Goal: Task Accomplishment & Management: Use online tool/utility

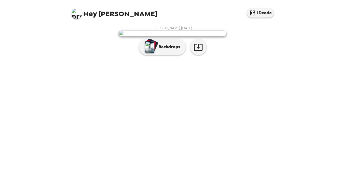
scroll to position [12, 0]
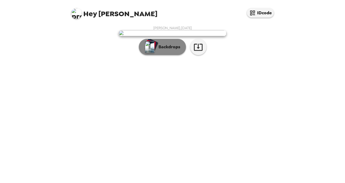
click at [176, 50] on p "Backdrops" at bounding box center [168, 47] width 25 height 6
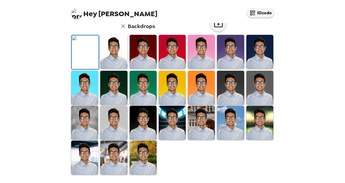
scroll to position [44, 0]
click at [121, 68] on img at bounding box center [113, 52] width 27 height 34
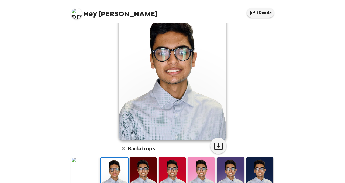
scroll to position [0, 0]
